Goal: Find contact information: Find contact information

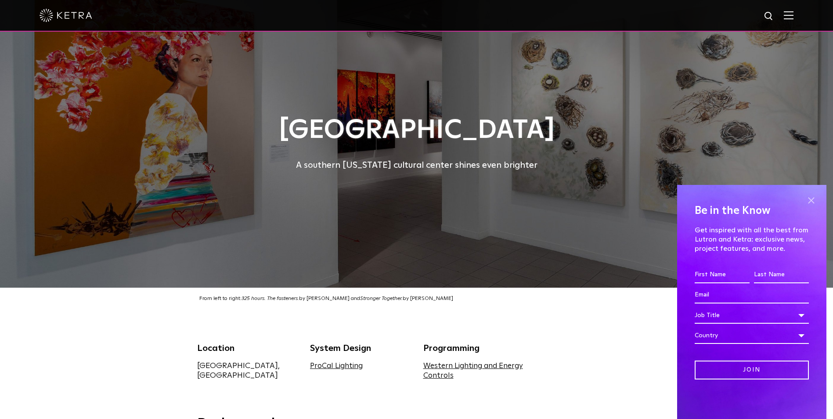
click at [815, 200] on span at bounding box center [810, 200] width 13 height 13
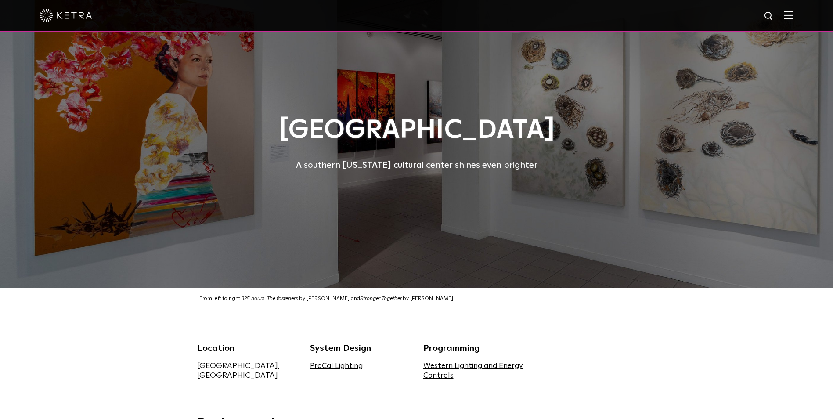
click at [793, 11] on div at bounding box center [416, 15] width 754 height 31
click at [793, 17] on img at bounding box center [788, 15] width 10 height 8
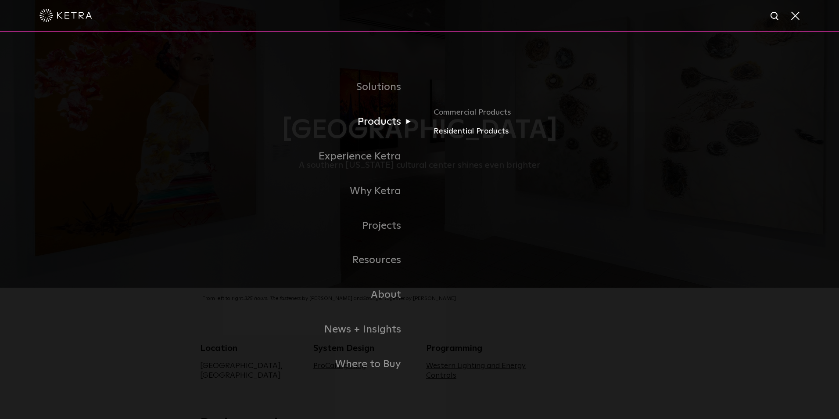
click at [457, 134] on link "Residential Products" at bounding box center [536, 131] width 205 height 13
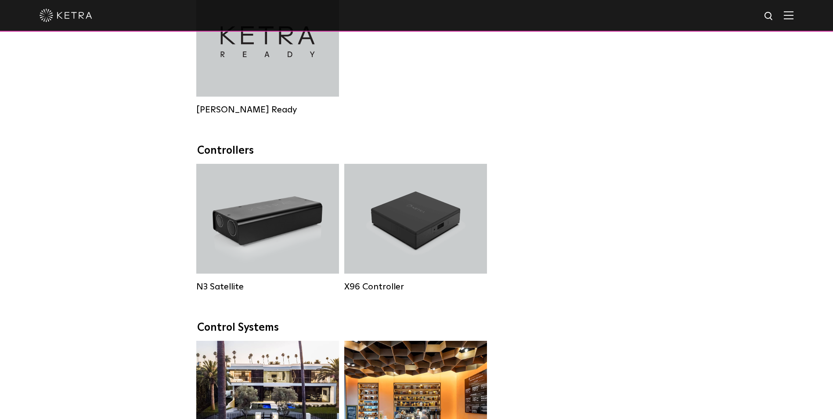
scroll to position [878, 0]
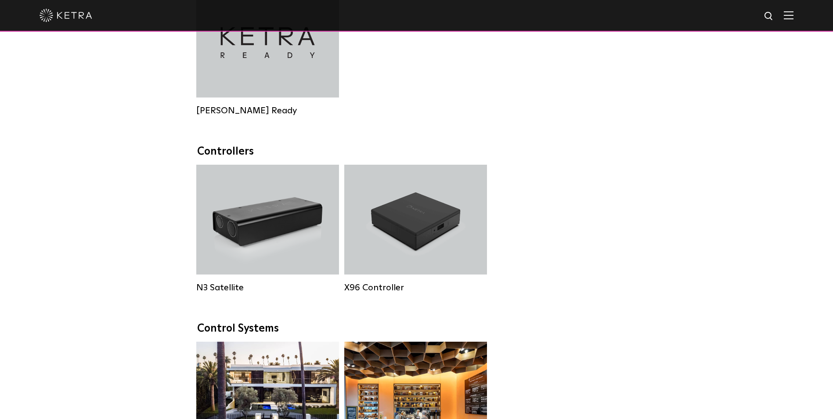
click at [792, 16] on img at bounding box center [788, 15] width 10 height 8
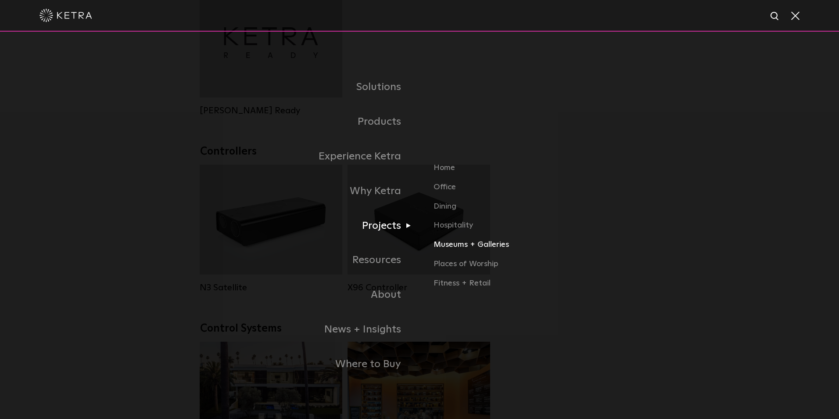
click at [450, 246] on link "Museums + Galleries" at bounding box center [536, 247] width 205 height 19
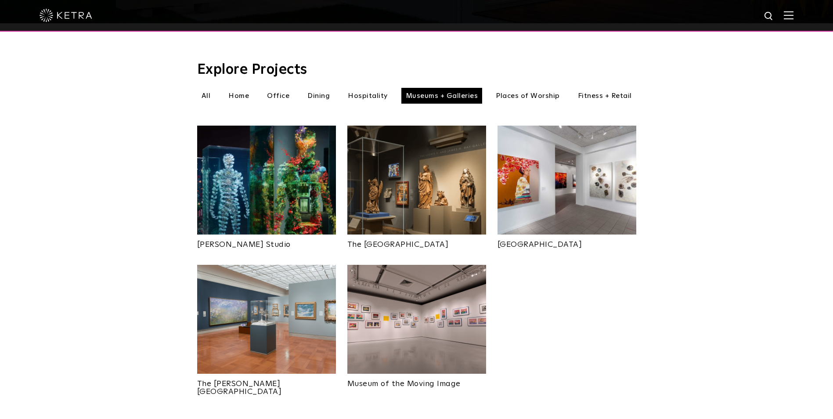
scroll to position [263, 0]
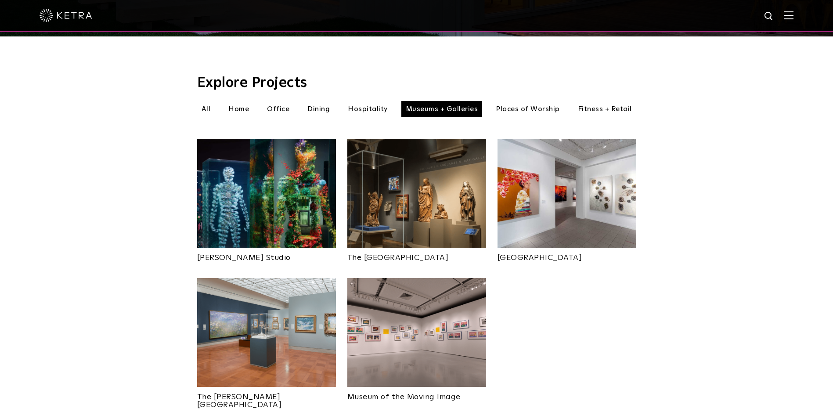
click at [788, 16] on div at bounding box center [416, 15] width 754 height 31
click at [793, 18] on img at bounding box center [788, 15] width 10 height 8
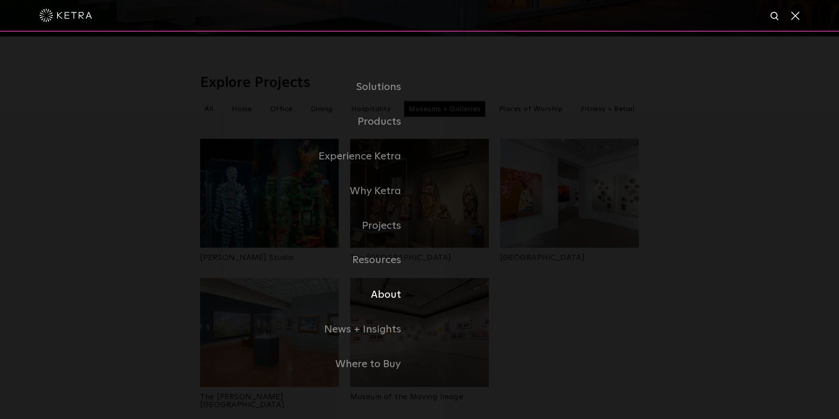
click at [388, 297] on link "About" at bounding box center [309, 294] width 219 height 35
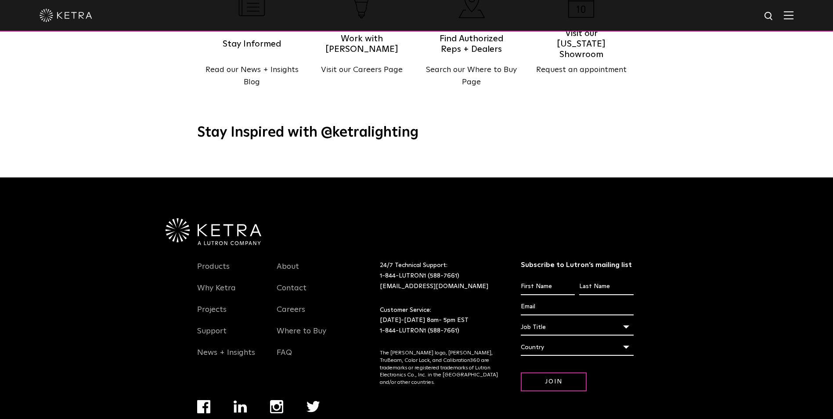
scroll to position [1131, 0]
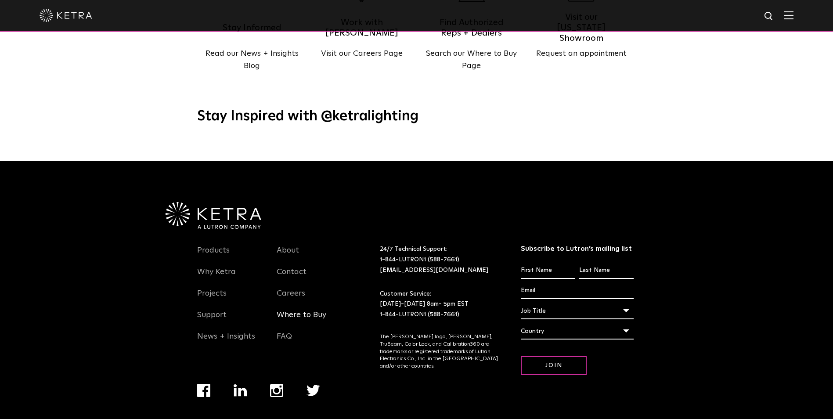
click at [307, 310] on link "Where to Buy" at bounding box center [301, 320] width 50 height 20
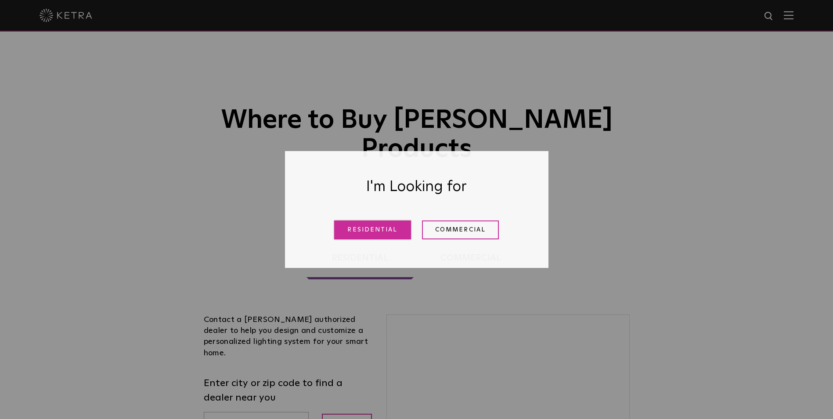
click at [356, 237] on link "Residential" at bounding box center [372, 229] width 77 height 19
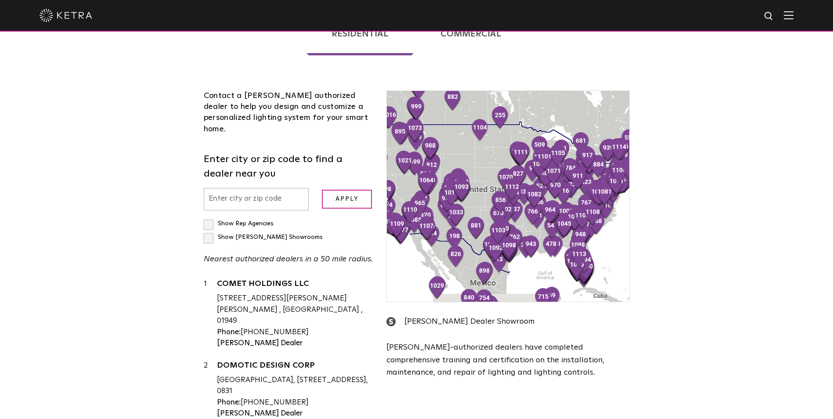
scroll to position [44, 0]
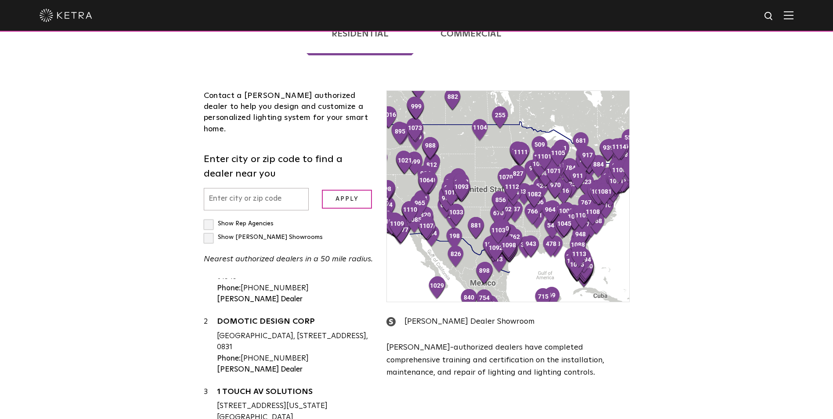
click at [233, 188] on input "text" at bounding box center [256, 199] width 105 height 22
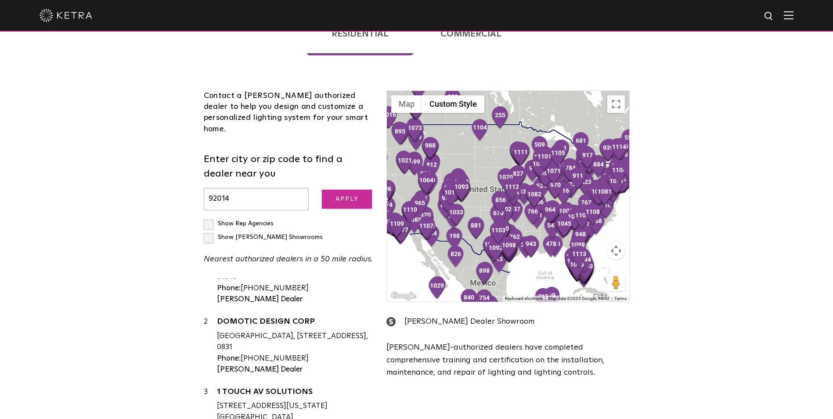
type input "92014"
click at [354, 190] on input "Apply" at bounding box center [347, 199] width 50 height 19
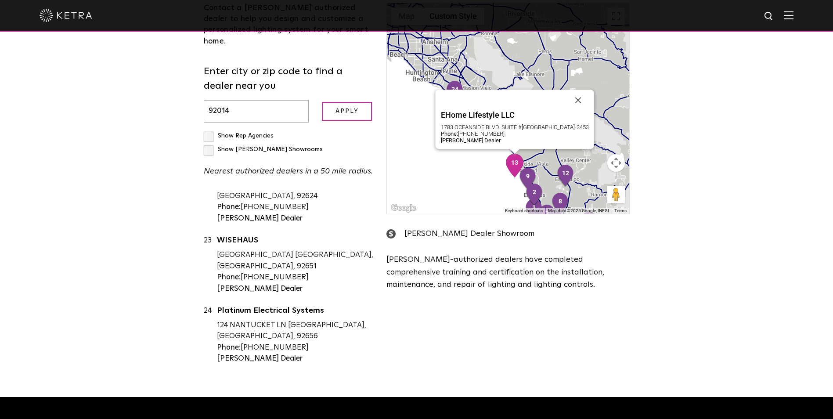
scroll to position [268, 0]
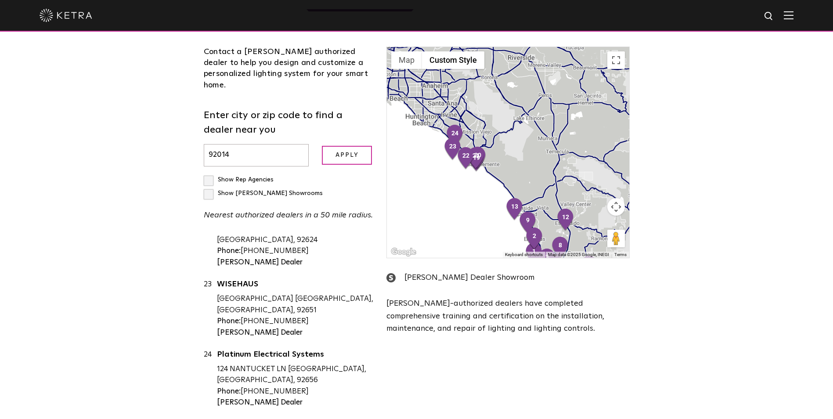
click at [286, 190] on label "Show [PERSON_NAME] Showrooms" at bounding box center [263, 193] width 119 height 6
click at [209, 173] on input "Show [PERSON_NAME] Showrooms" at bounding box center [207, 176] width 6 height 6
checkbox input "true"
